Goal: Find specific page/section: Find specific page/section

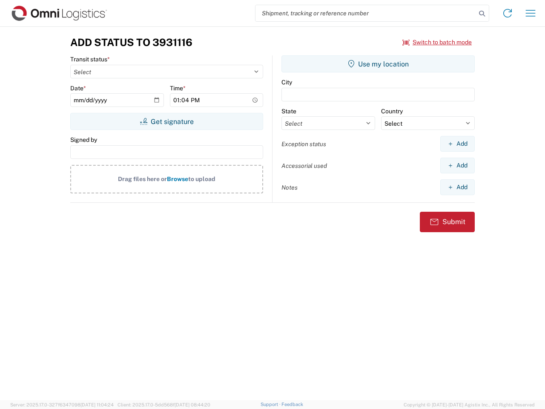
click at [366, 13] on input "search" at bounding box center [365, 13] width 221 height 16
click at [482, 14] on icon at bounding box center [482, 14] width 12 height 12
click at [508, 13] on icon at bounding box center [508, 13] width 14 height 14
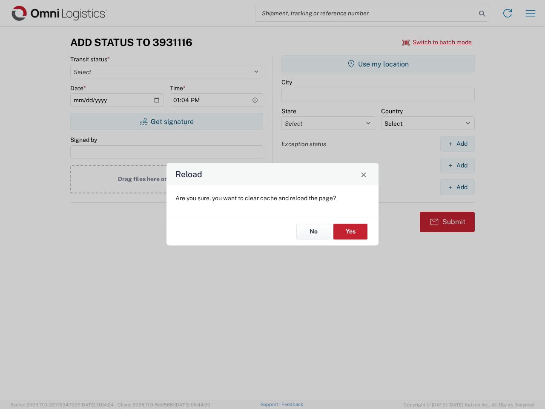
click at [531, 13] on div "Reload Are you sure, you want to clear cache and reload the page? No Yes" at bounding box center [272, 204] width 545 height 409
click at [437, 42] on div "Reload Are you sure, you want to clear cache and reload the page? No Yes" at bounding box center [272, 204] width 545 height 409
click at [166, 121] on div "Reload Are you sure, you want to clear cache and reload the page? No Yes" at bounding box center [272, 204] width 545 height 409
click at [378, 64] on div "Reload Are you sure, you want to clear cache and reload the page? No Yes" at bounding box center [272, 204] width 545 height 409
click at [457, 143] on div "Reload Are you sure, you want to clear cache and reload the page? No Yes" at bounding box center [272, 204] width 545 height 409
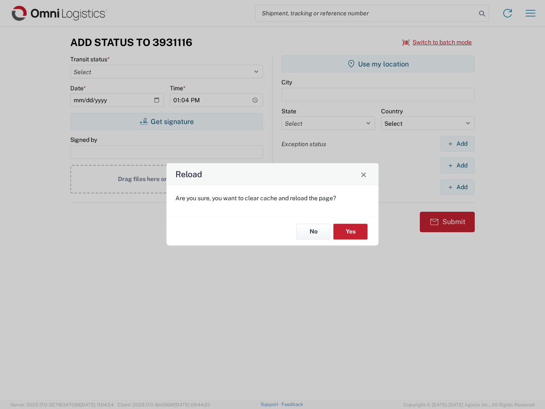
click at [457, 165] on div "Reload Are you sure, you want to clear cache and reload the page? No Yes" at bounding box center [272, 204] width 545 height 409
click at [457, 187] on div "Reload Are you sure, you want to clear cache and reload the page? No Yes" at bounding box center [272, 204] width 545 height 409
